Goal: Navigation & Orientation: Find specific page/section

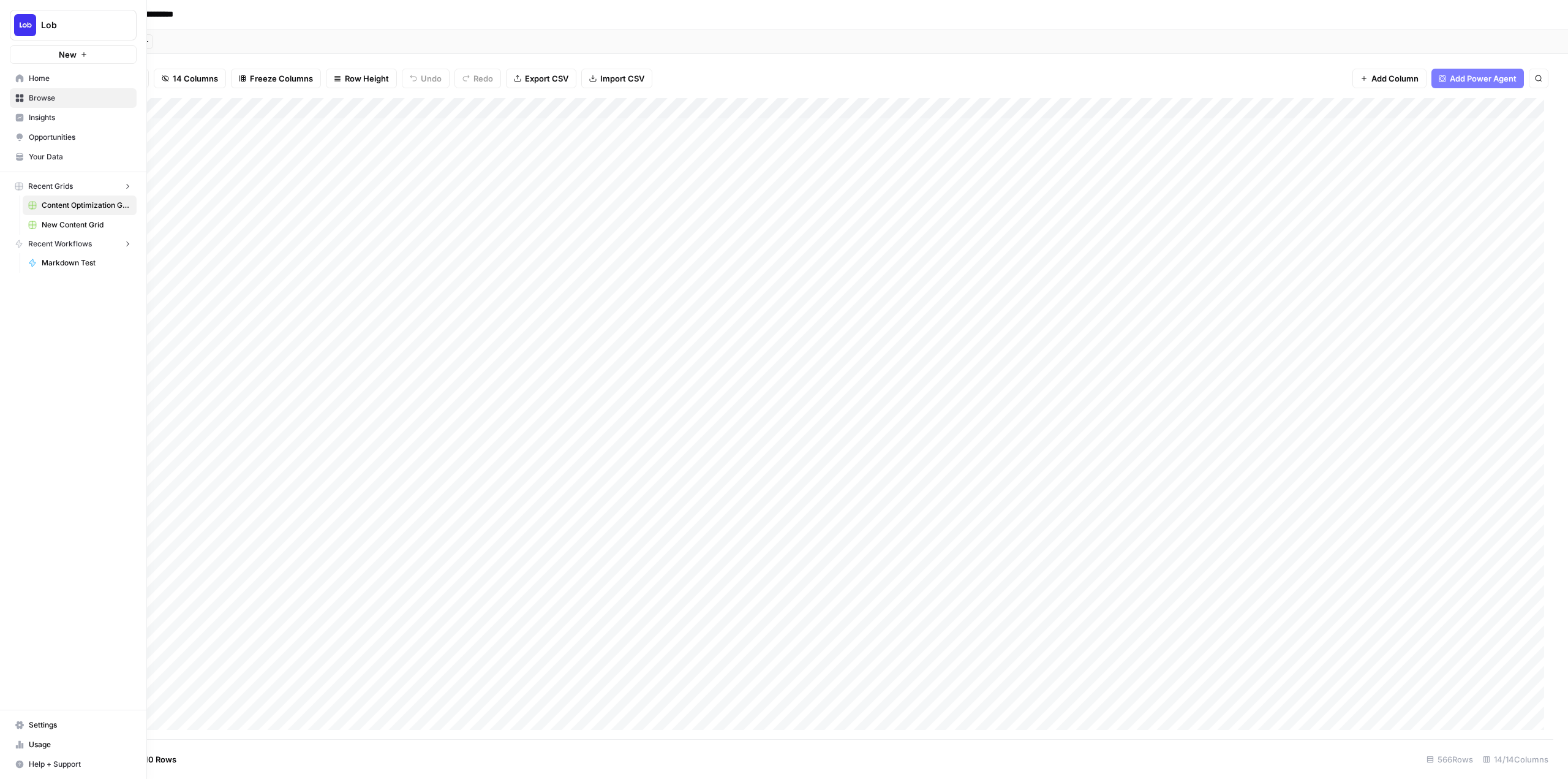
drag, startPoint x: 0, startPoint y: 0, endPoint x: 19, endPoint y: 26, distance: 32.2
click at [19, 26] on img "Workspace: Lob" at bounding box center [25, 25] width 22 height 22
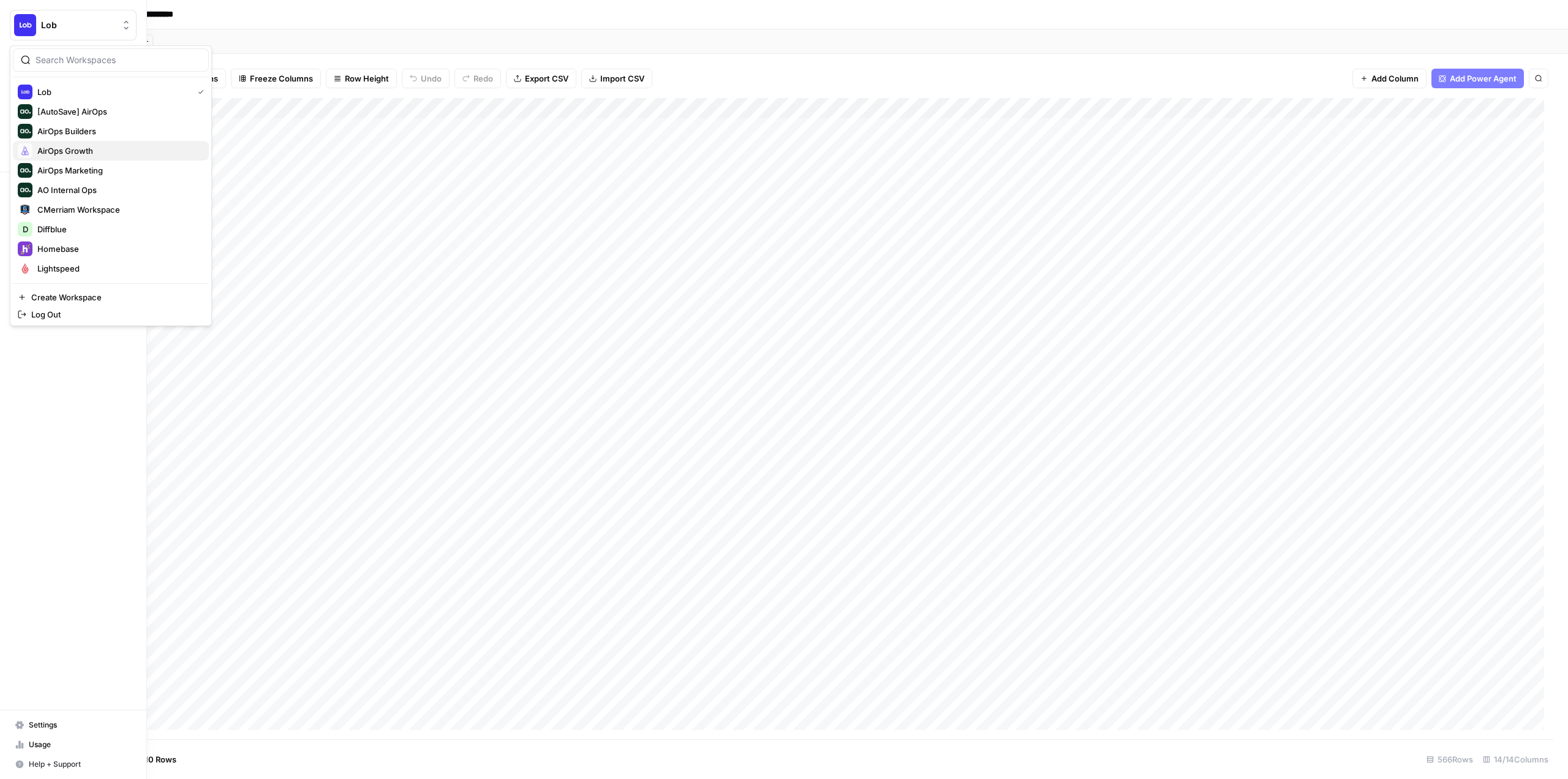
click at [70, 154] on span "AirOps Growth" at bounding box center [118, 150] width 162 height 12
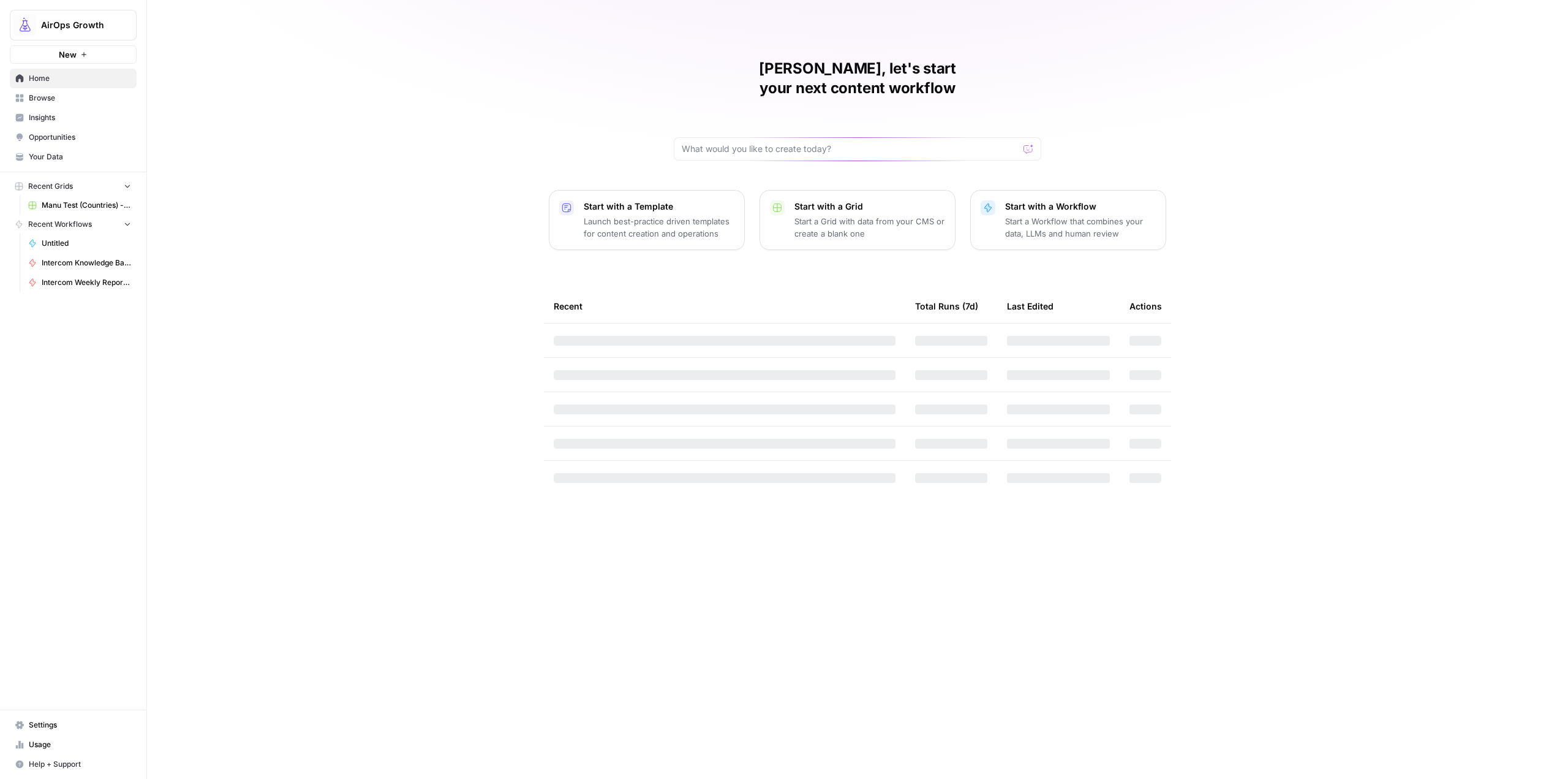
click at [66, 149] on link "Your Data" at bounding box center [73, 157] width 127 height 20
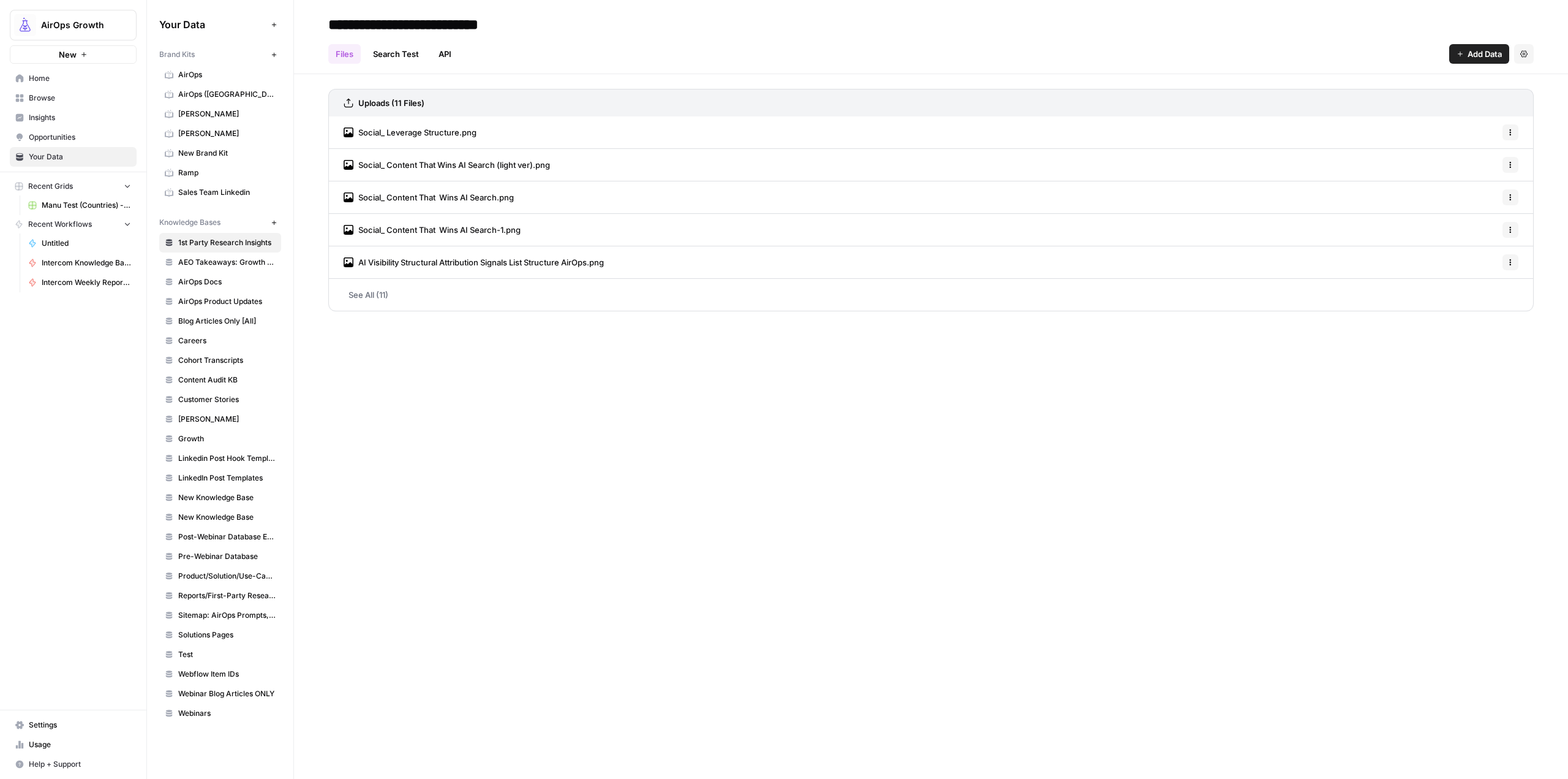
click at [209, 282] on span "AirOps Docs" at bounding box center [227, 282] width 97 height 11
